Goal: Transaction & Acquisition: Purchase product/service

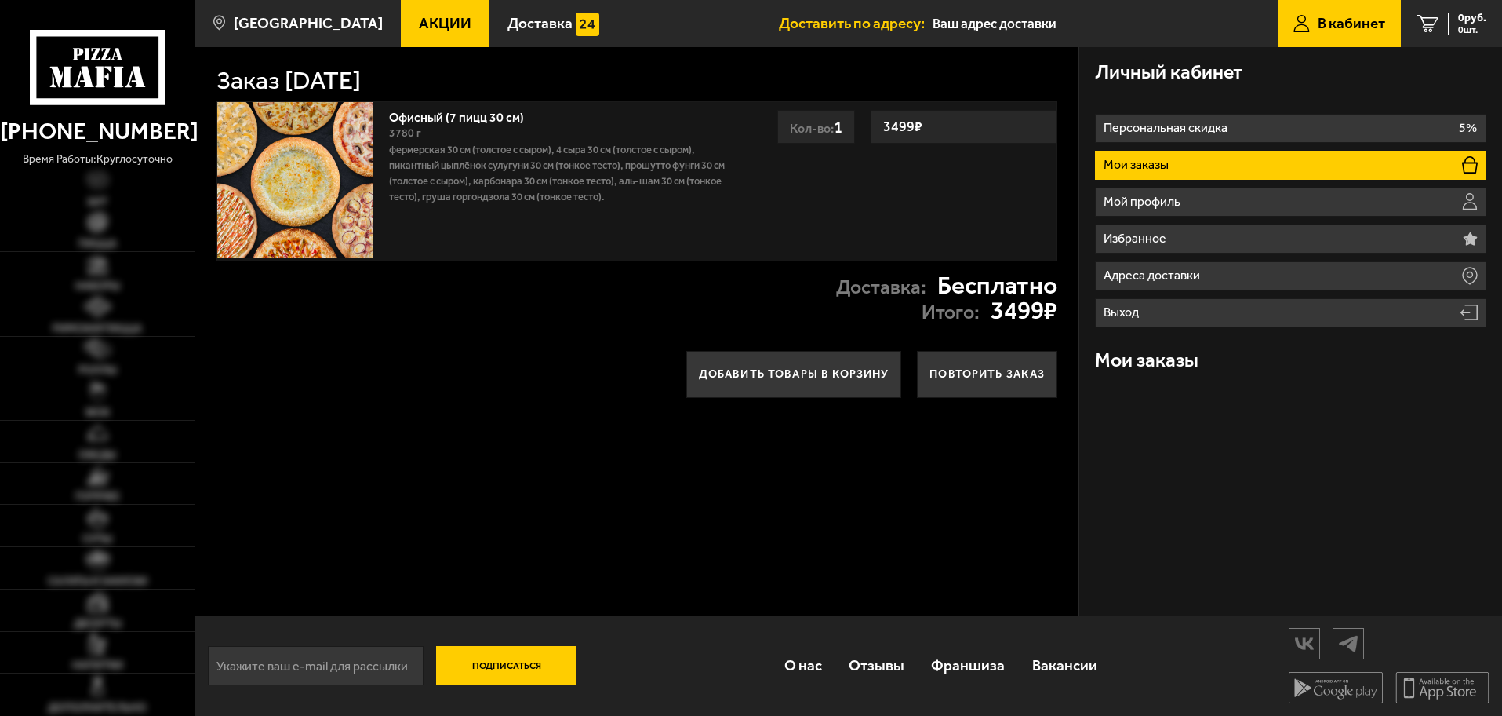
type input "[STREET_ADDRESS]"
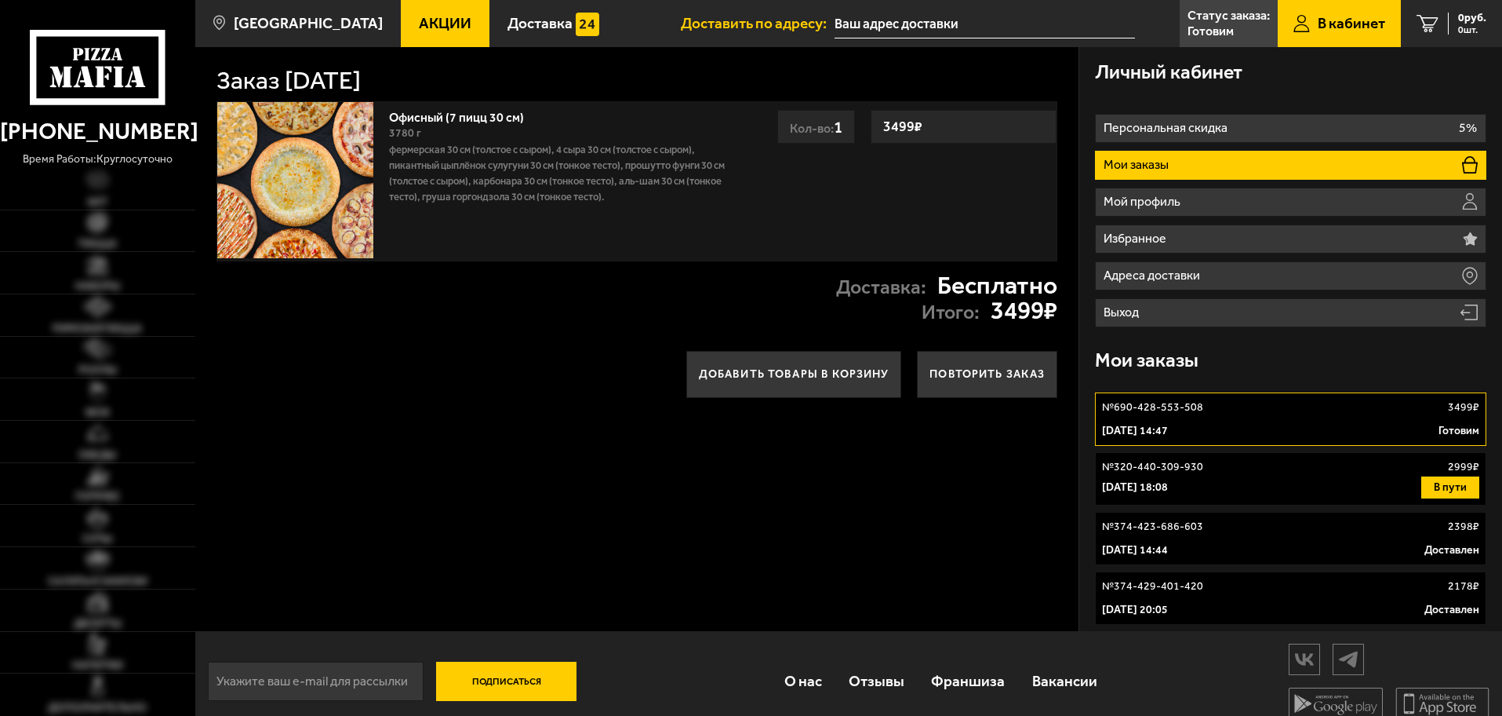
type input "[STREET_ADDRESS]"
type input "улица Чапаева, 25"
